Goal: Task Accomplishment & Management: Use online tool/utility

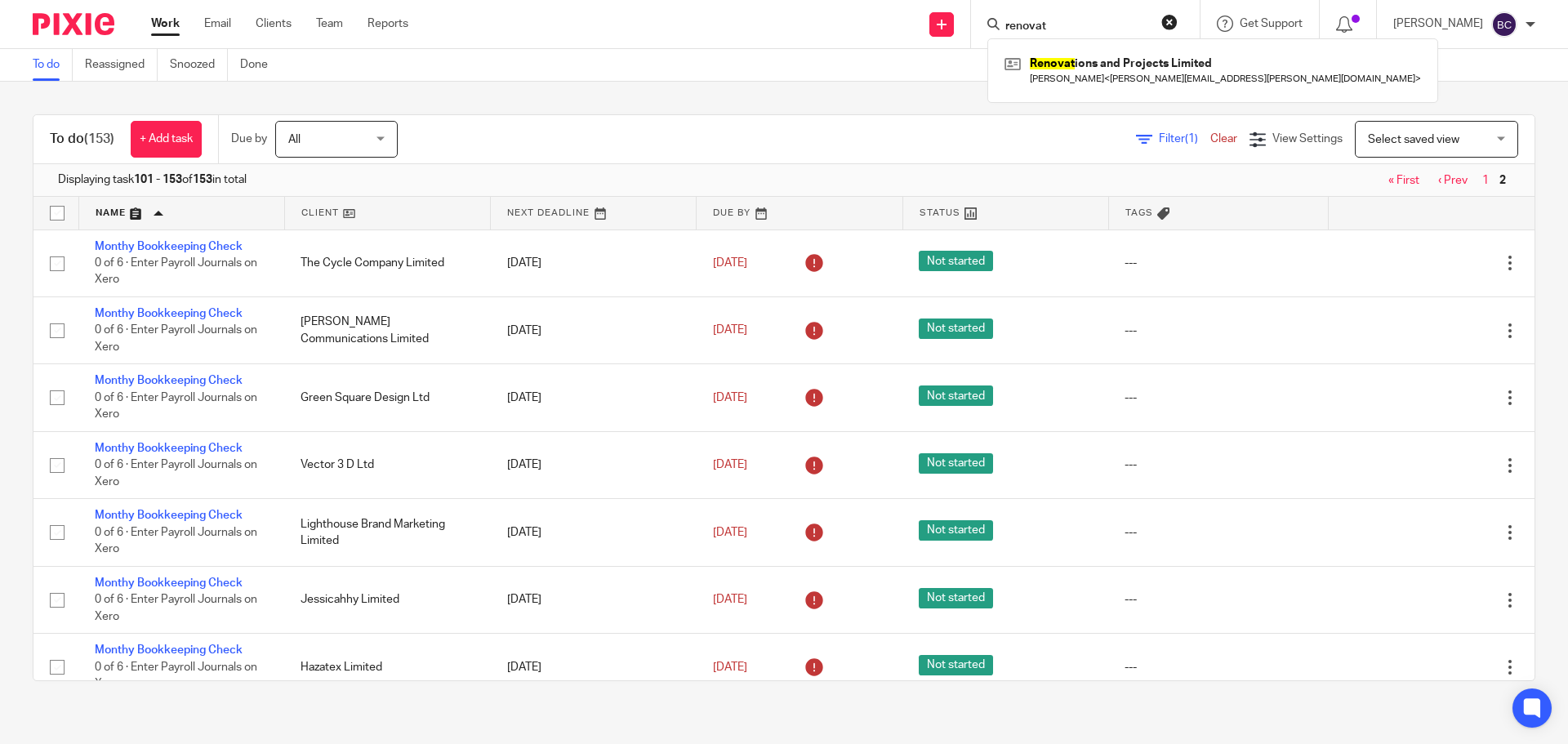
scroll to position [1349, 0]
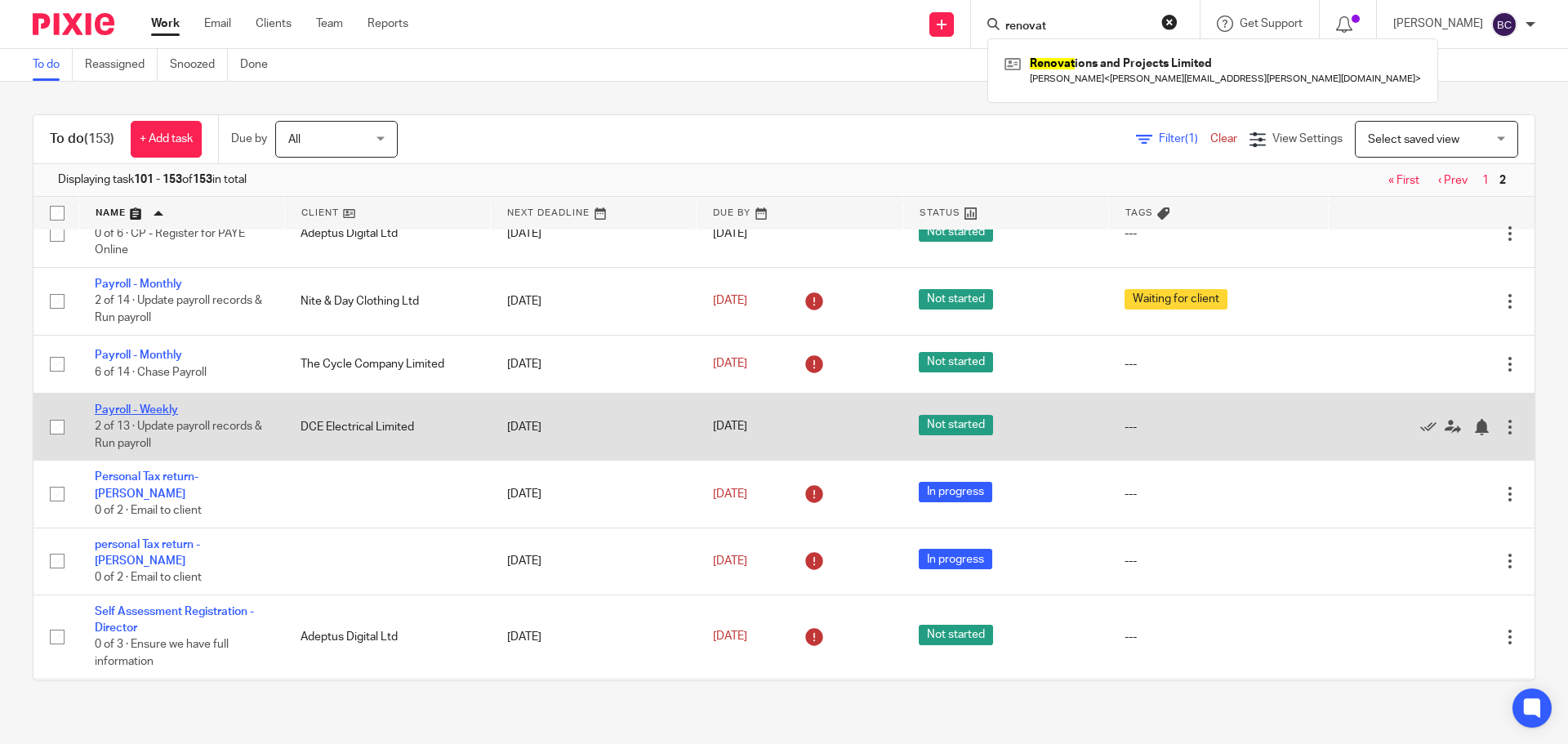
click at [129, 415] on link "Payroll - Weekly" at bounding box center [136, 410] width 84 height 11
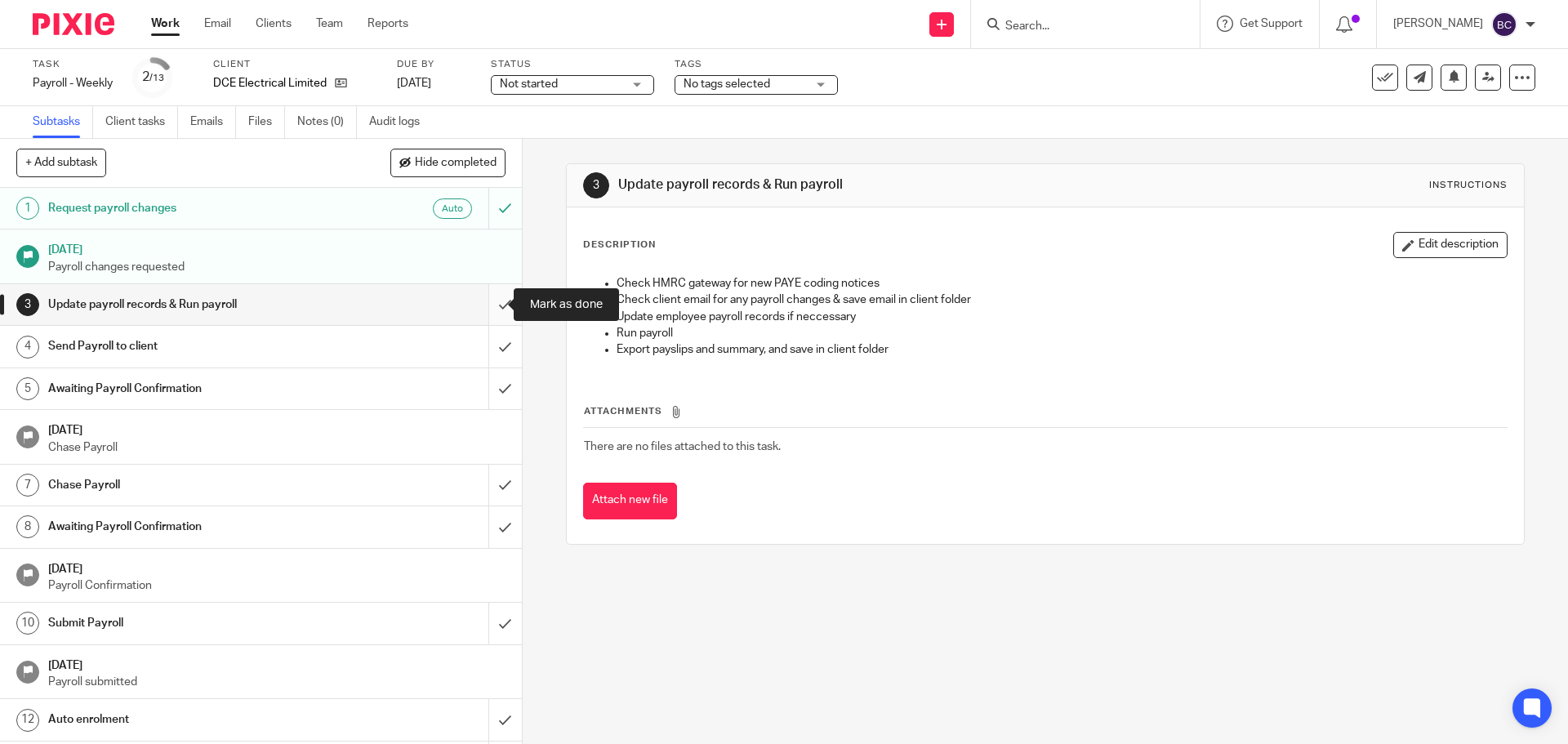
click at [486, 305] on input "submit" at bounding box center [261, 304] width 522 height 40
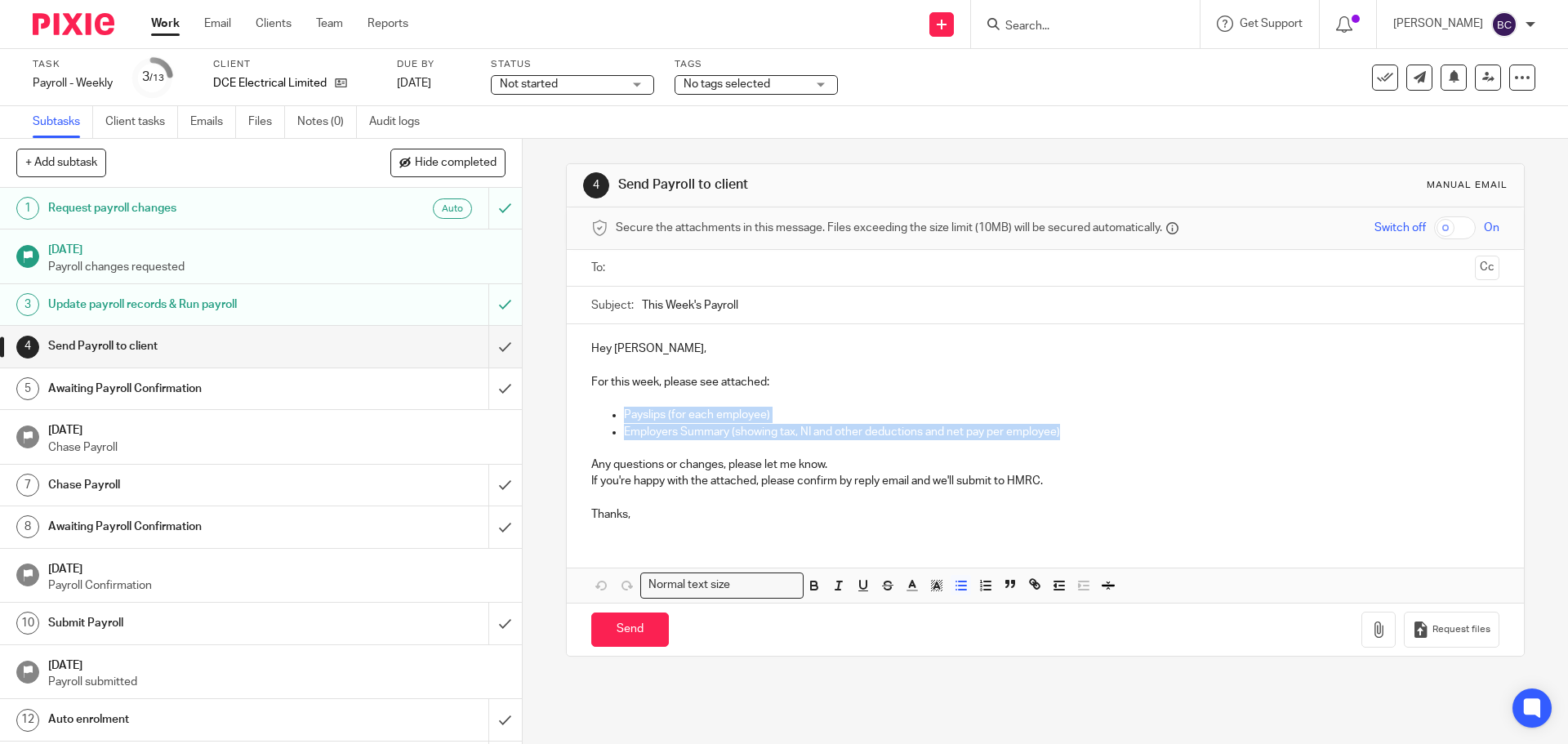
drag, startPoint x: 1087, startPoint y: 436, endPoint x: 565, endPoint y: 409, distance: 522.7
click at [567, 409] on div "Hey [PERSON_NAME], For this week, please see attached: Payslips (for each emplo…" at bounding box center [1045, 429] width 957 height 210
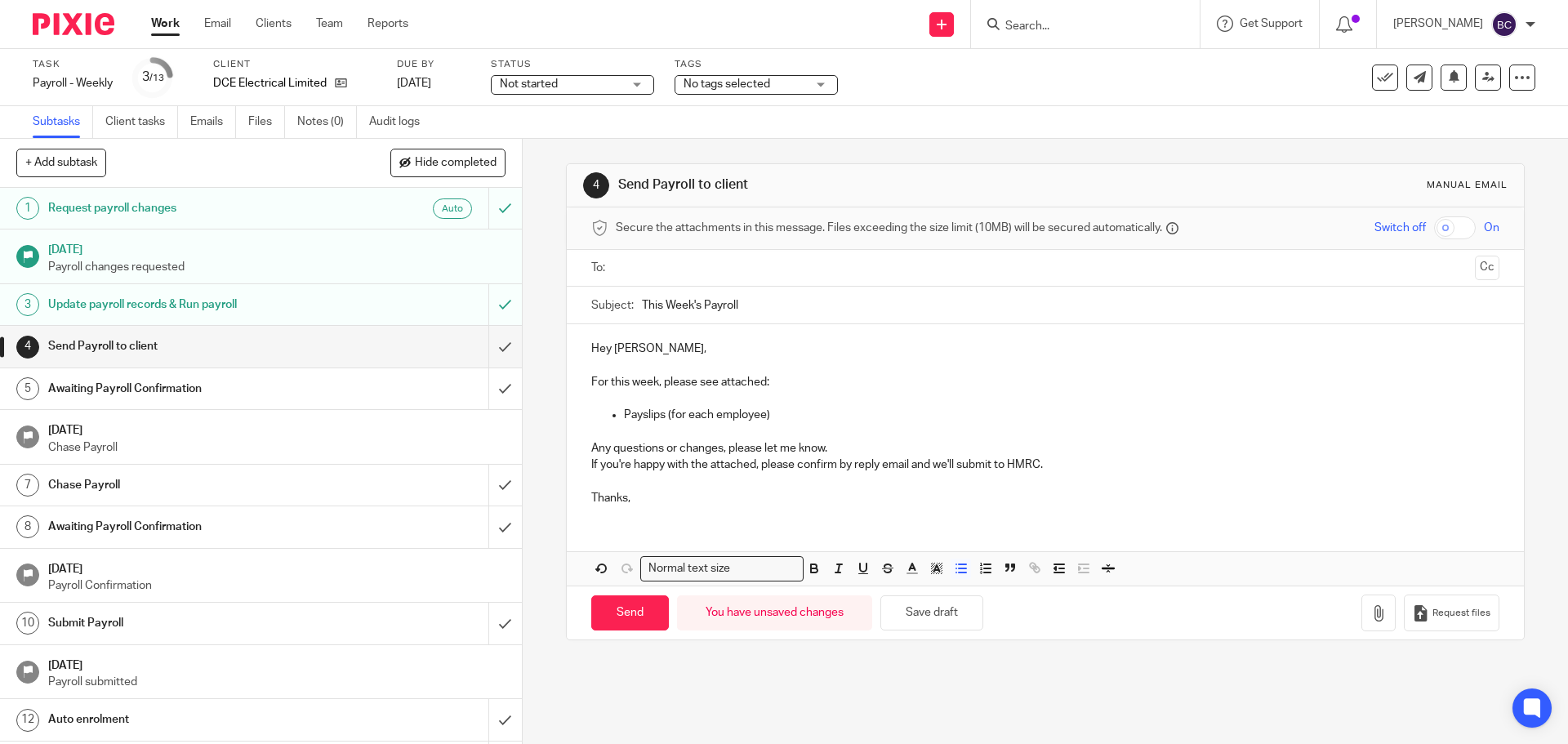
click at [665, 270] on input "text" at bounding box center [1044, 268] width 846 height 18
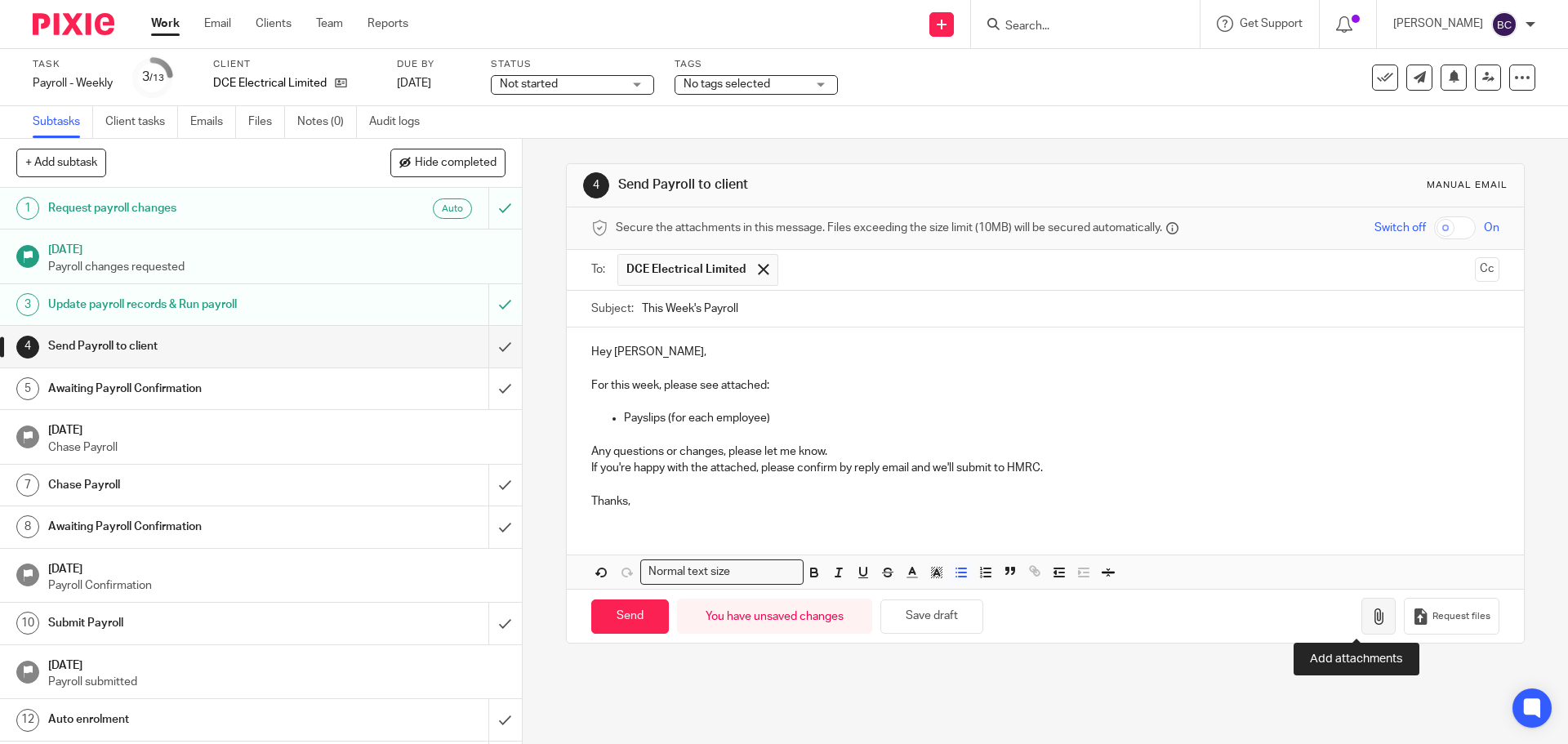
click at [1370, 614] on icon "button" at bounding box center [1379, 616] width 17 height 17
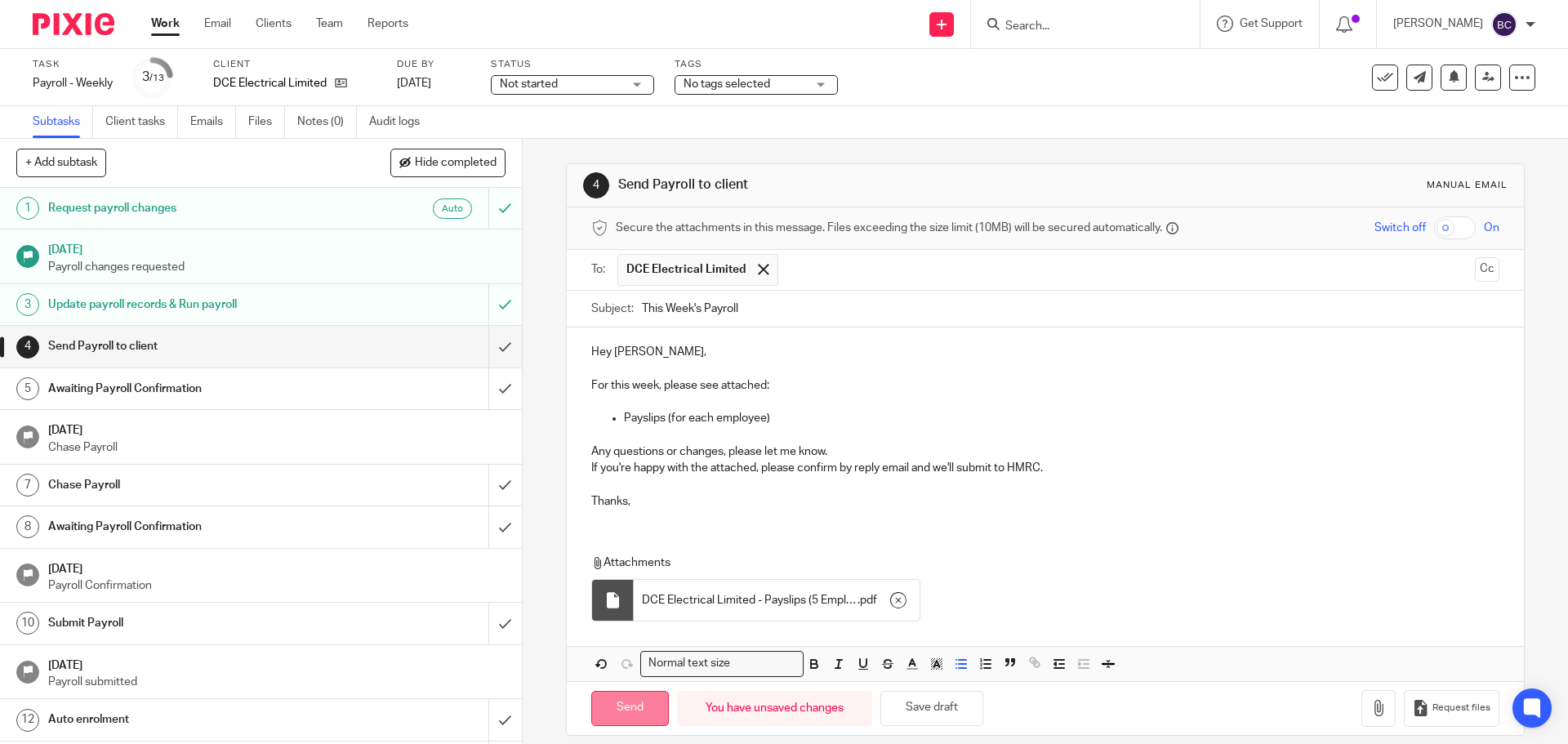
click at [627, 702] on input "Send" at bounding box center [630, 708] width 77 height 35
type input "Sent"
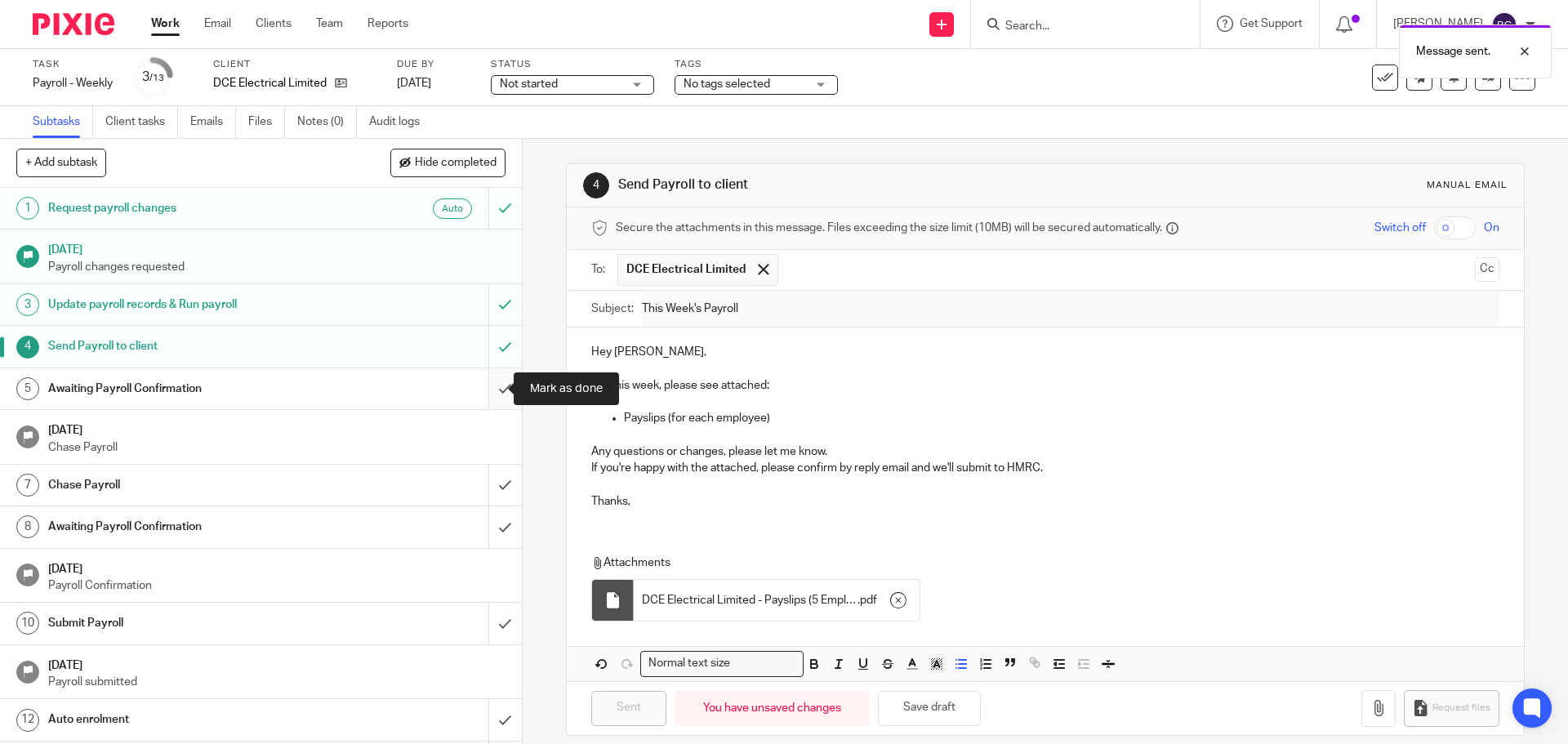
click at [501, 390] on input "submit" at bounding box center [261, 389] width 522 height 40
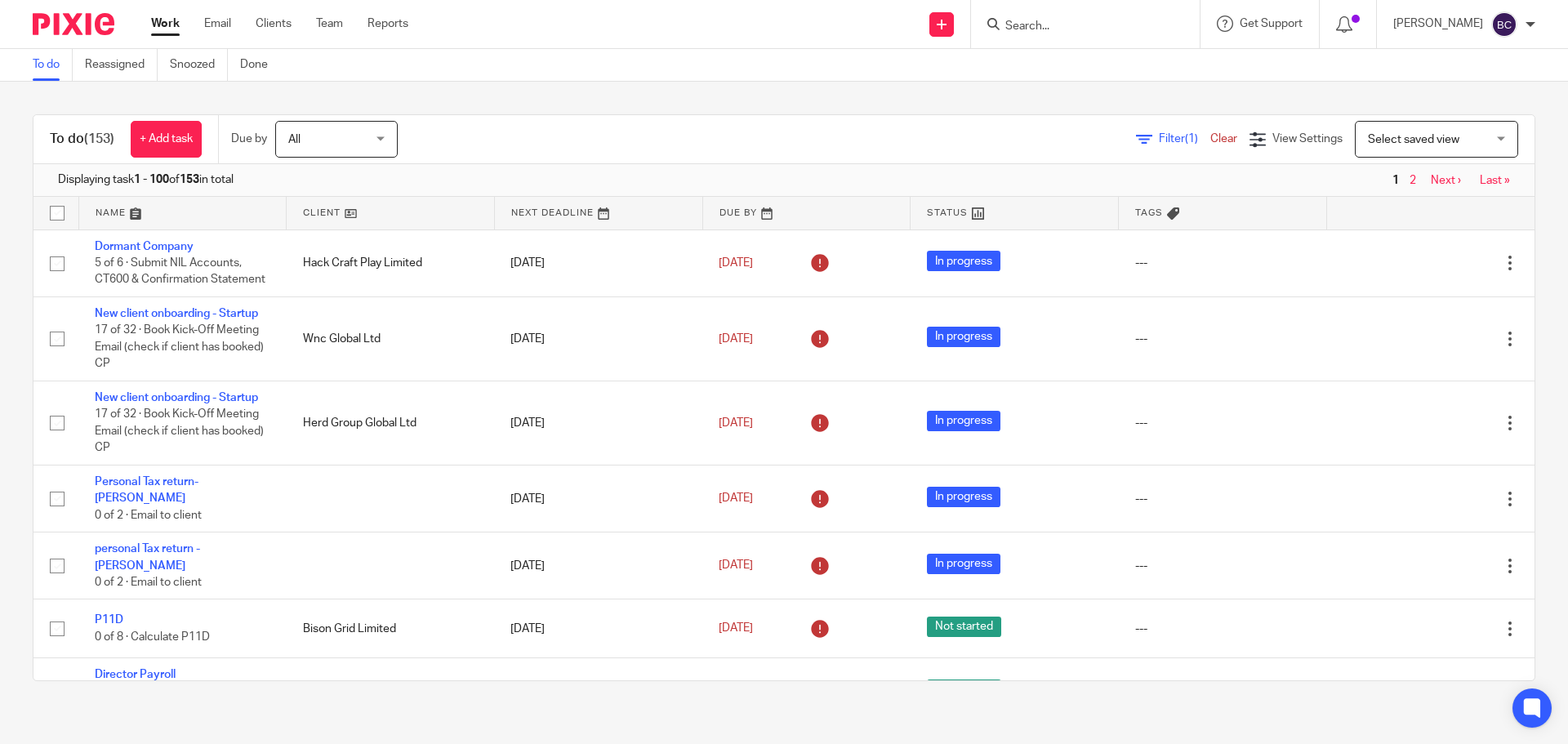
click at [1127, 24] on input "Search" at bounding box center [1077, 27] width 147 height 15
type input "steadi"
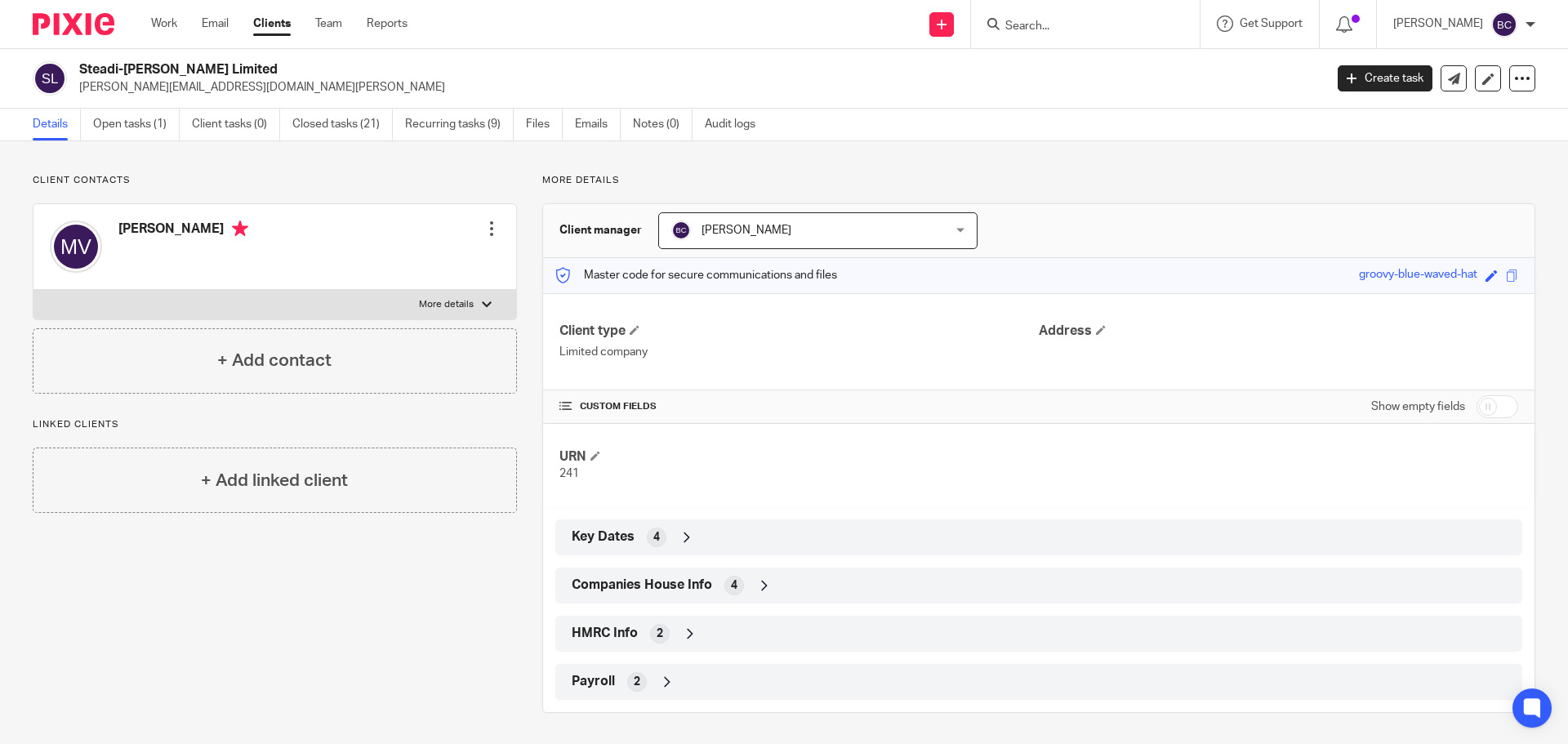
click at [642, 620] on div "HMRC Info 2" at bounding box center [1040, 634] width 943 height 28
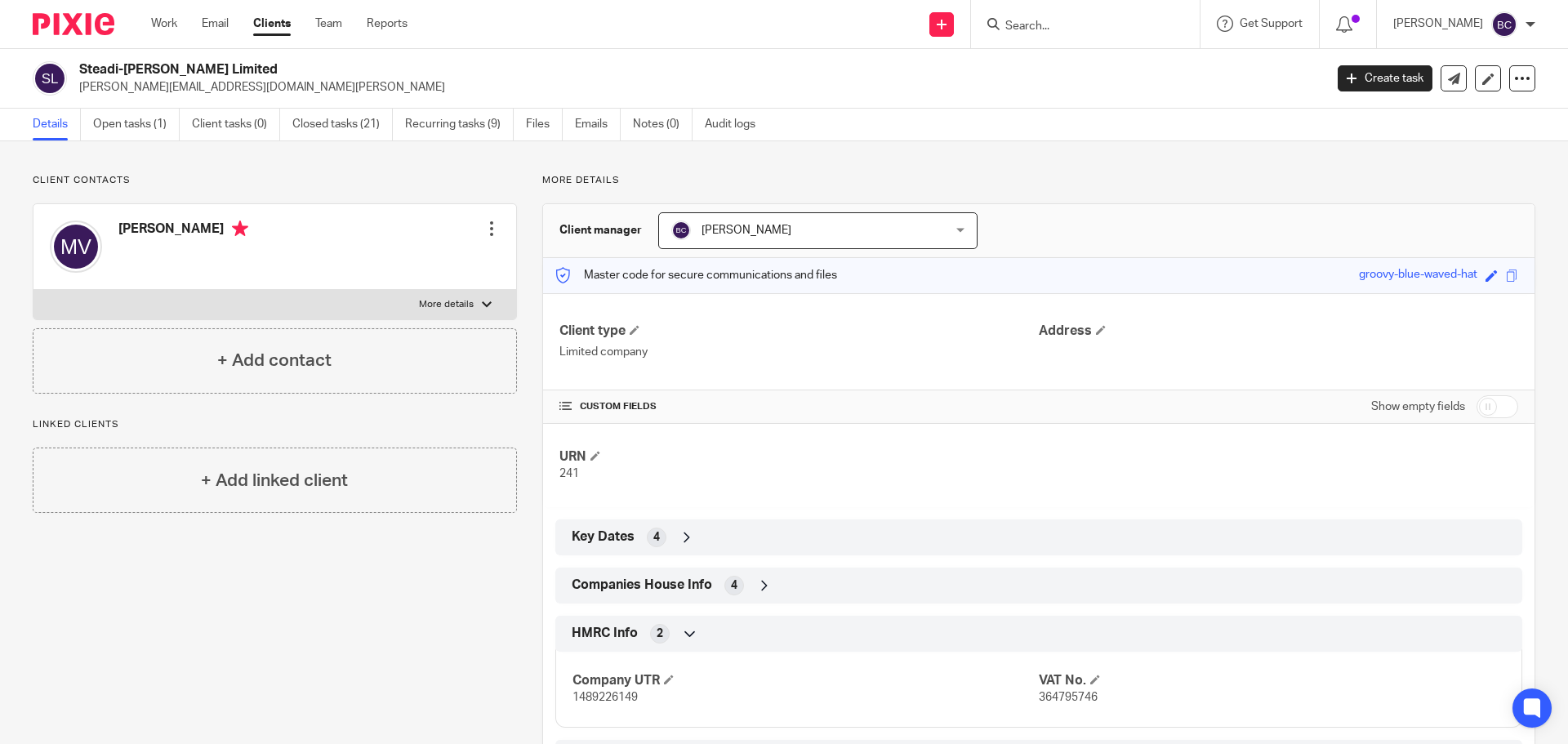
scroll to position [77, 0]
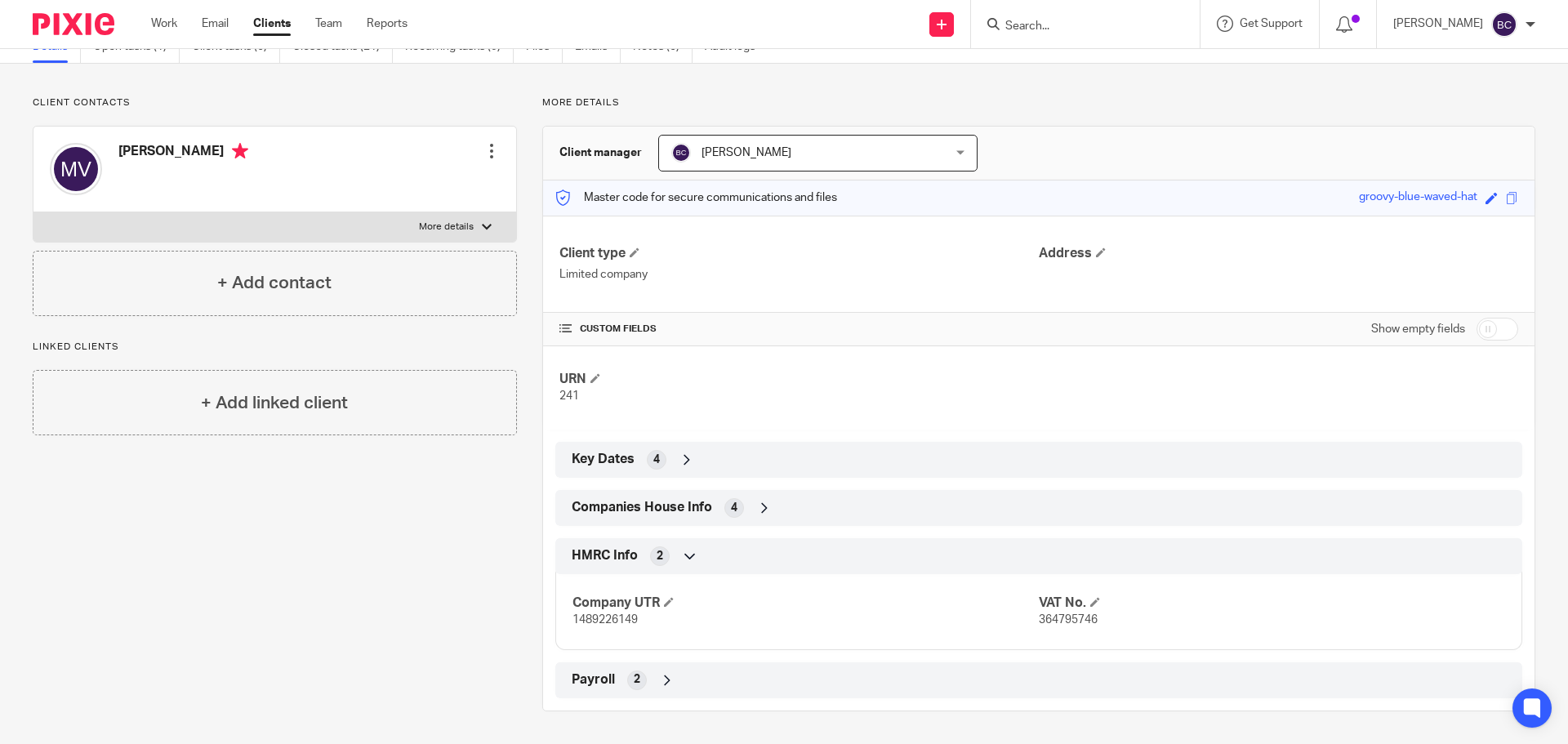
click at [719, 513] on div "Companies House Info 4" at bounding box center [1040, 508] width 943 height 28
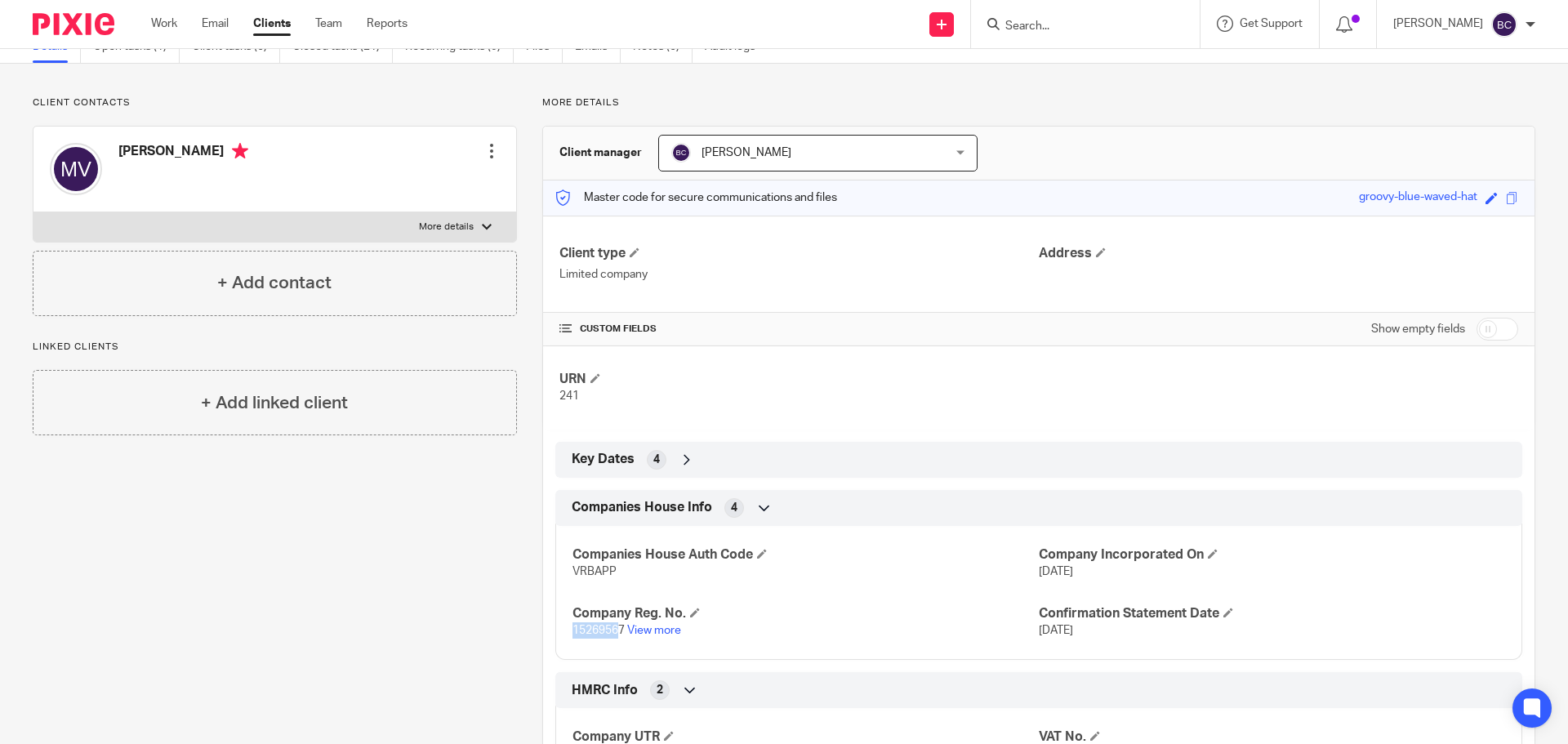
drag, startPoint x: 569, startPoint y: 628, endPoint x: 619, endPoint y: 628, distance: 50.0
click at [619, 628] on span "15269567" at bounding box center [598, 630] width 52 height 11
copy span "15269567"
